Goal: Task Accomplishment & Management: Use online tool/utility

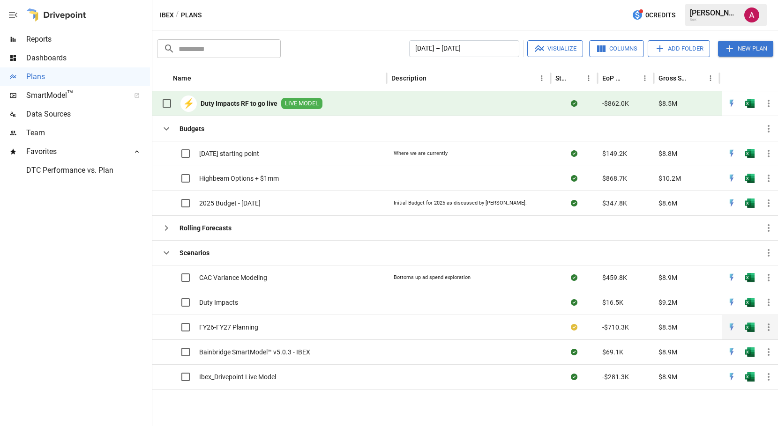
click at [767, 329] on icon "button" at bounding box center [768, 327] width 11 height 11
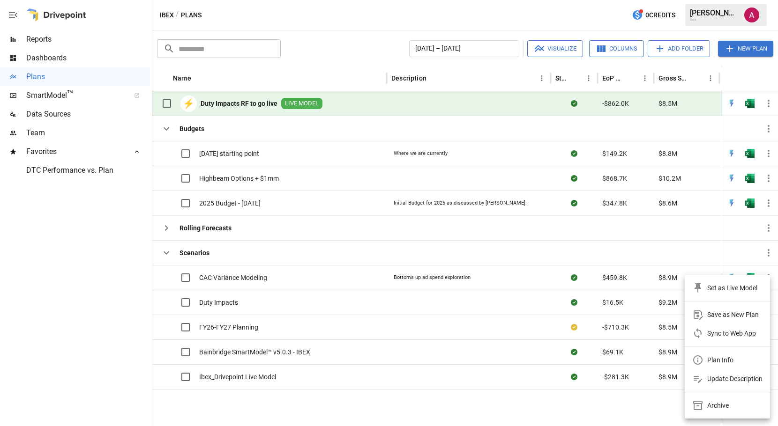
drag, startPoint x: 383, startPoint y: 11, endPoint x: 396, endPoint y: 32, distance: 25.2
click at [383, 10] on div at bounding box center [389, 213] width 778 height 426
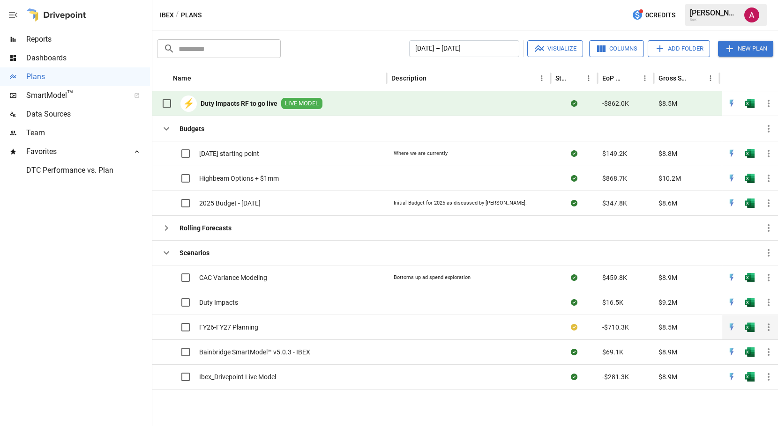
click at [768, 327] on icon "button" at bounding box center [768, 327] width 11 height 11
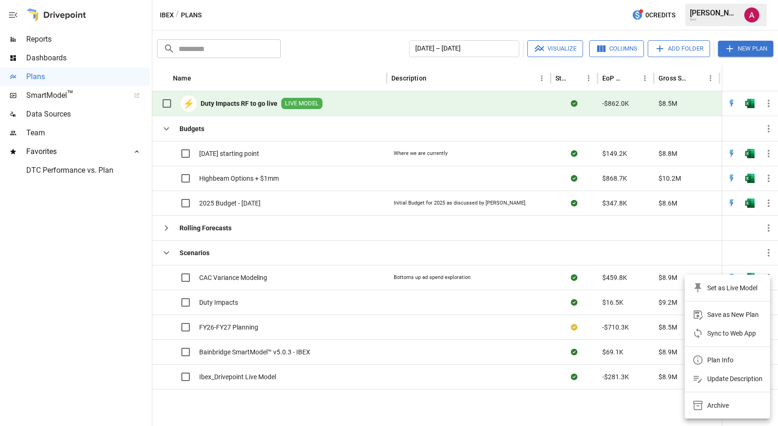
click at [735, 336] on div "Sync to Web App" at bounding box center [731, 333] width 49 height 11
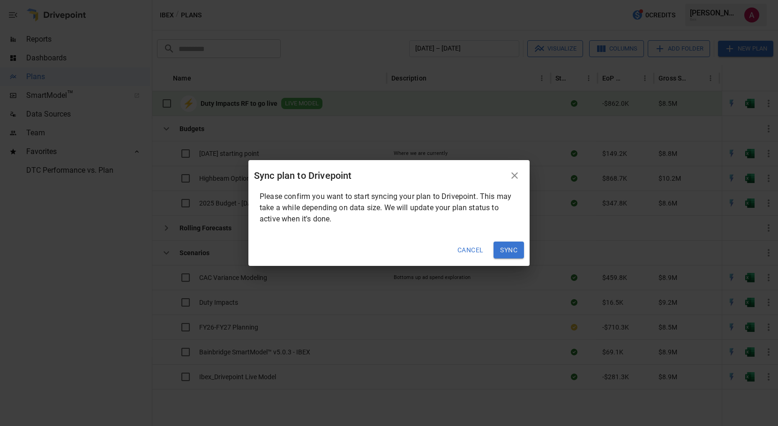
click at [512, 253] on button "Sync" at bounding box center [508, 250] width 30 height 17
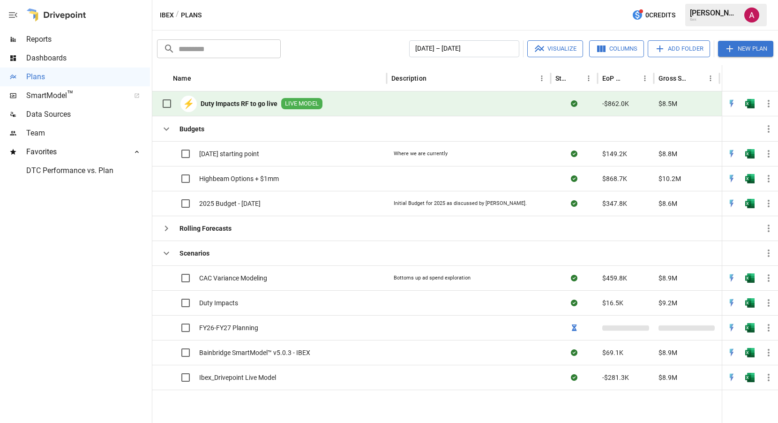
click at [358, 17] on div "Ibex / Plans 0 Credits [PERSON_NAME] Ibex" at bounding box center [465, 15] width 626 height 30
click at [356, 20] on div "Ibex / Plans 0 Credits [PERSON_NAME] Ibex" at bounding box center [465, 15] width 626 height 30
click at [362, 25] on div "Ibex / Plans 0 Credits [PERSON_NAME] Ibex" at bounding box center [465, 15] width 626 height 30
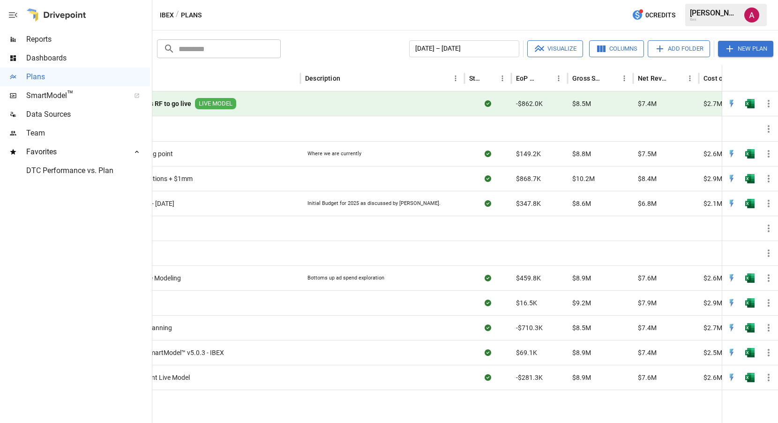
scroll to position [0, 82]
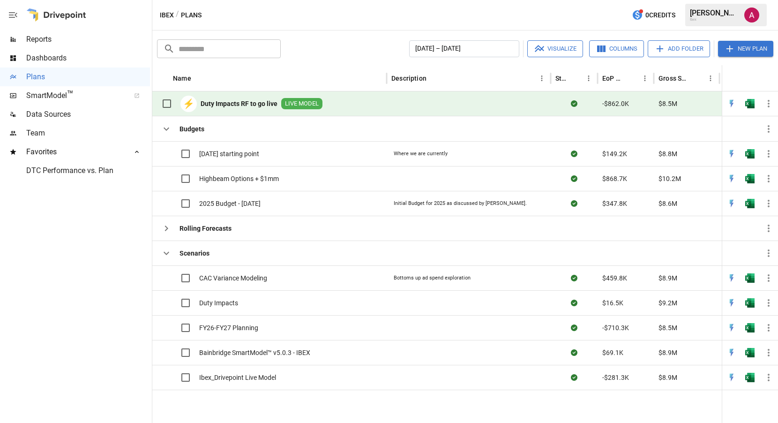
click at [416, 13] on div "Ibex / Plans 0 Credits [PERSON_NAME] Ibex" at bounding box center [465, 15] width 626 height 30
click at [410, 11] on div "Ibex / Plans 0 Credits [PERSON_NAME] Ibex" at bounding box center [465, 15] width 626 height 30
click at [386, 15] on div "Ibex / Plans 0 Credits [PERSON_NAME] Ibex" at bounding box center [465, 15] width 626 height 30
